Goal: Task Accomplishment & Management: Manage account settings

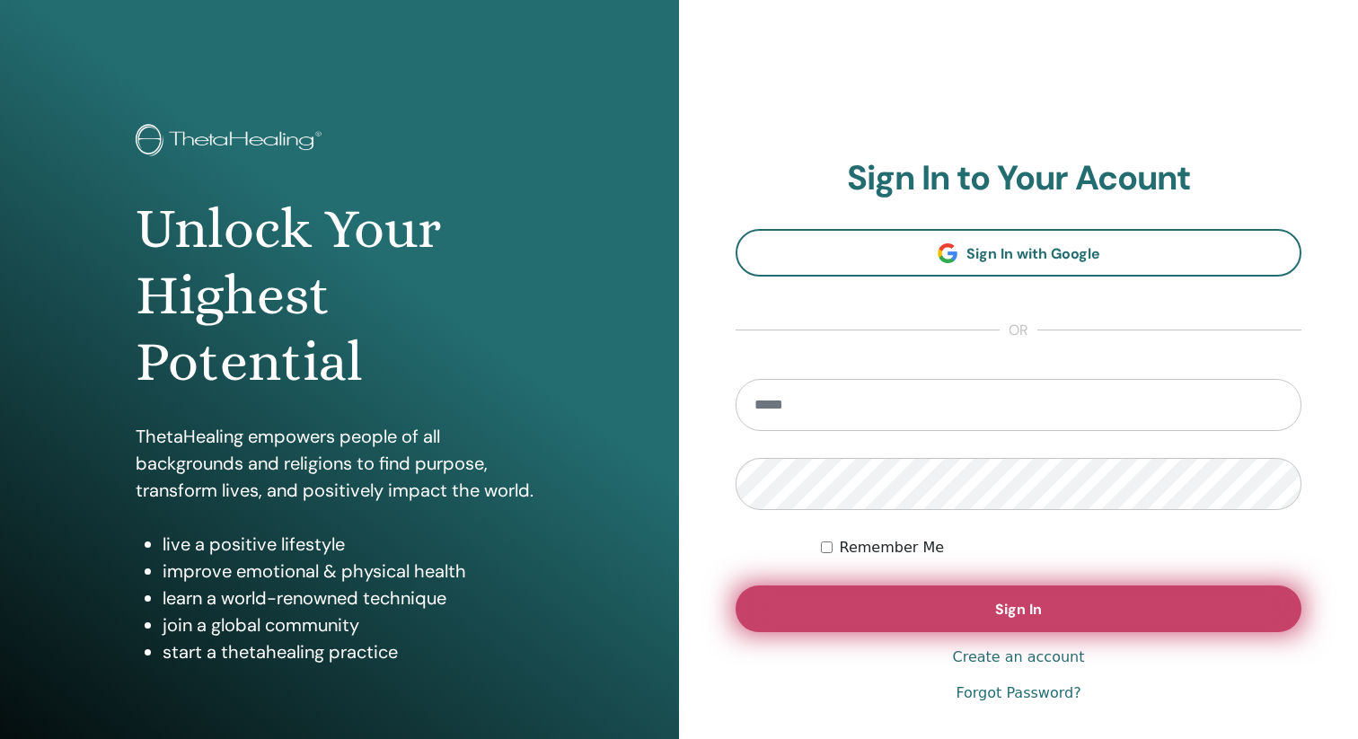
type input "**********"
click at [902, 619] on button "Sign In" at bounding box center [1018, 608] width 566 height 47
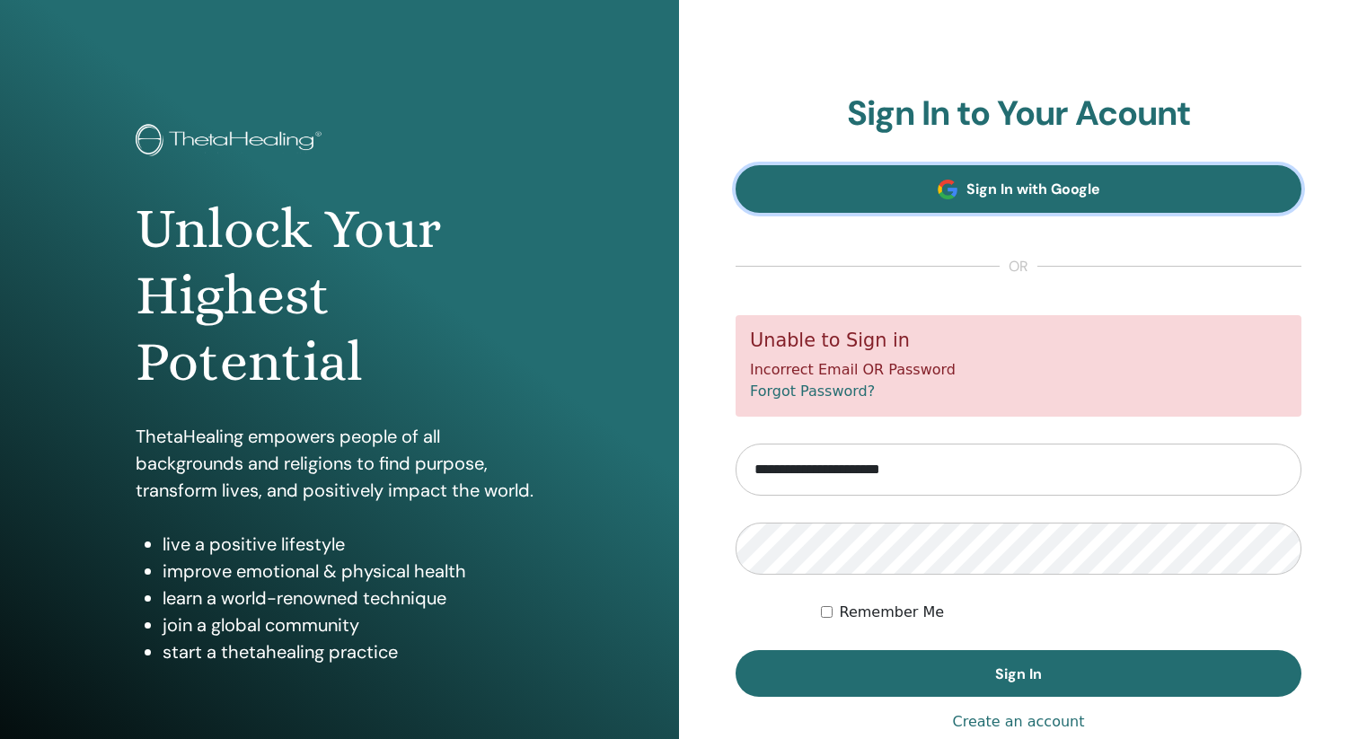
click at [929, 199] on link "Sign In with Google" at bounding box center [1018, 189] width 566 height 48
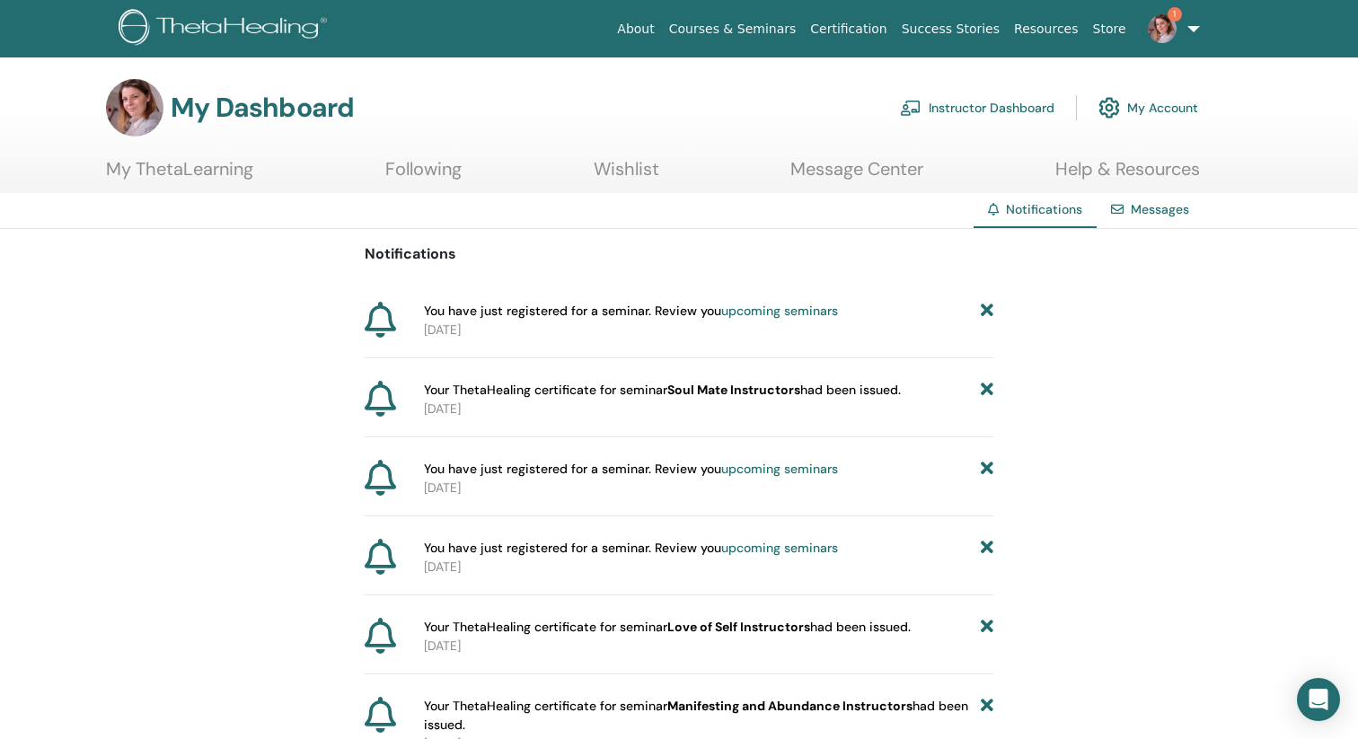
click at [786, 306] on link "upcoming seminars" at bounding box center [779, 311] width 117 height 16
